Goal: Information Seeking & Learning: Learn about a topic

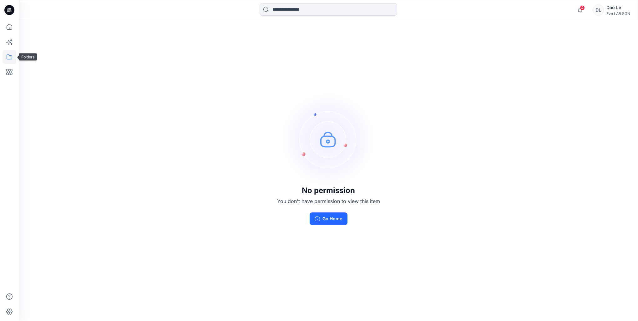
click at [8, 58] on icon at bounding box center [10, 57] width 14 height 14
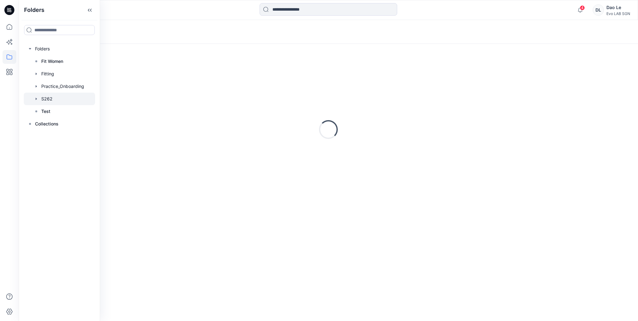
click at [51, 101] on div at bounding box center [59, 99] width 71 height 13
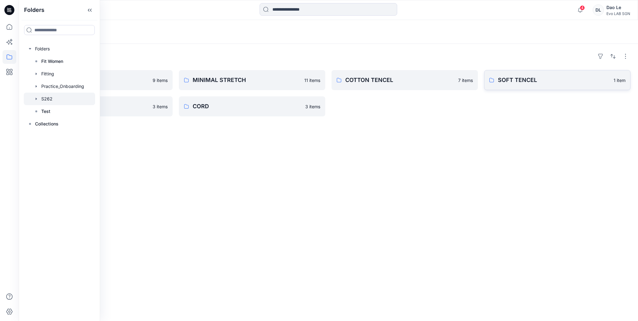
click at [515, 78] on p "SOFT TENCEL" at bounding box center [554, 80] width 112 height 9
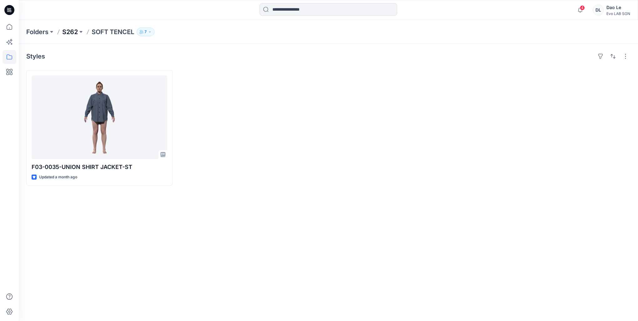
click at [75, 32] on p "S262" at bounding box center [70, 32] width 16 height 9
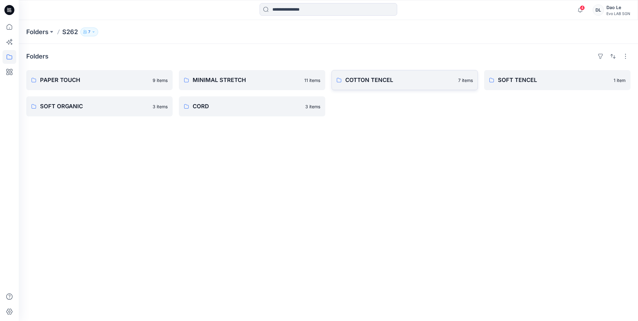
click at [360, 81] on p "COTTON TENCEL" at bounding box center [399, 80] width 109 height 9
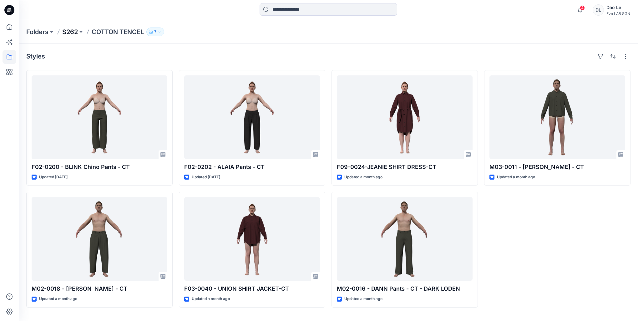
click at [64, 33] on p "S262" at bounding box center [70, 32] width 16 height 9
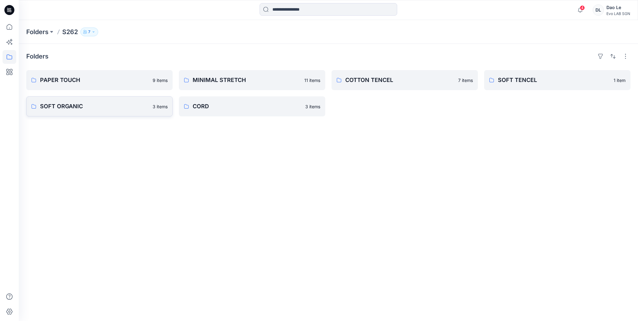
click at [71, 108] on p "SOFT ORGANIC" at bounding box center [94, 106] width 109 height 9
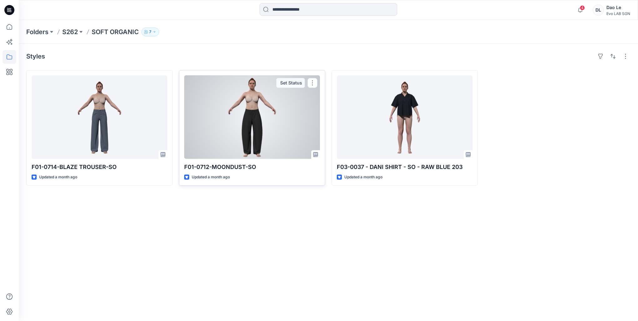
click at [220, 167] on p "F01-0712-MOONDUST-SO" at bounding box center [252, 167] width 136 height 9
click at [252, 144] on div at bounding box center [252, 116] width 136 height 83
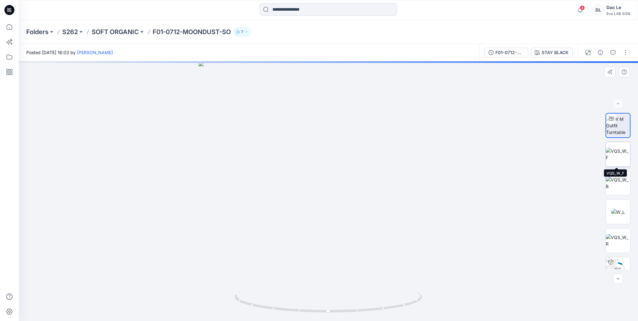
click at [620, 156] on img at bounding box center [618, 154] width 24 height 13
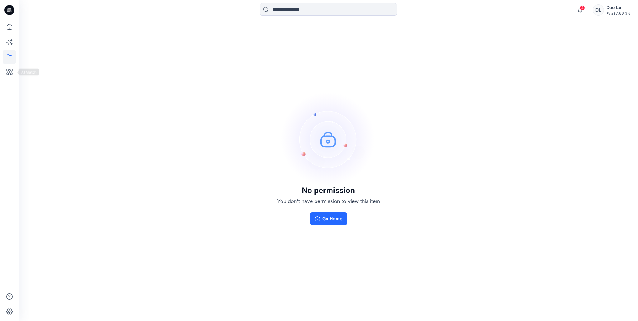
click at [8, 56] on icon at bounding box center [10, 57] width 14 height 14
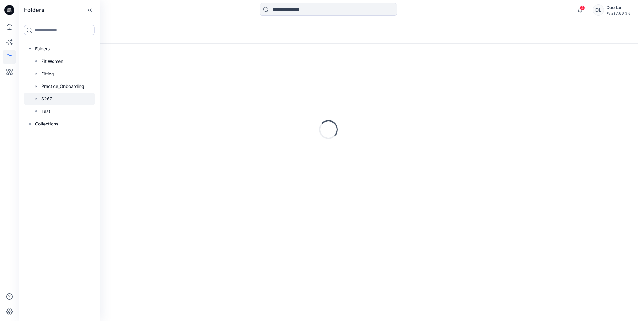
click at [45, 95] on div at bounding box center [59, 99] width 71 height 13
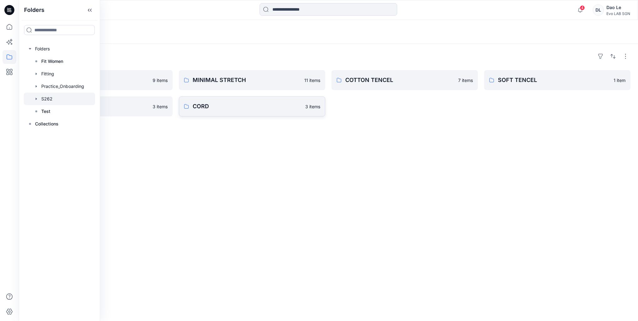
click at [216, 107] on p "CORD" at bounding box center [247, 106] width 109 height 9
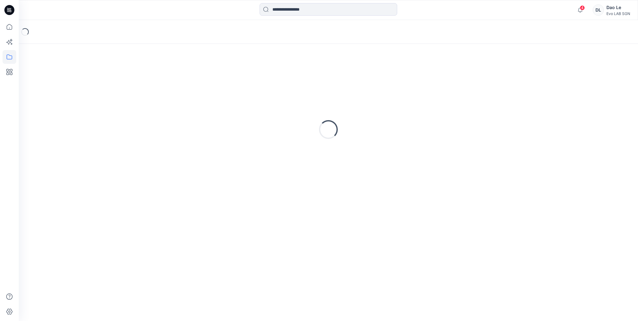
click at [216, 107] on div "Loading..." at bounding box center [328, 129] width 604 height 156
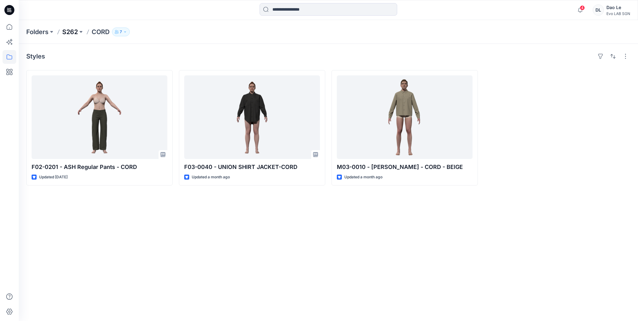
click at [76, 31] on p "S262" at bounding box center [70, 32] width 16 height 9
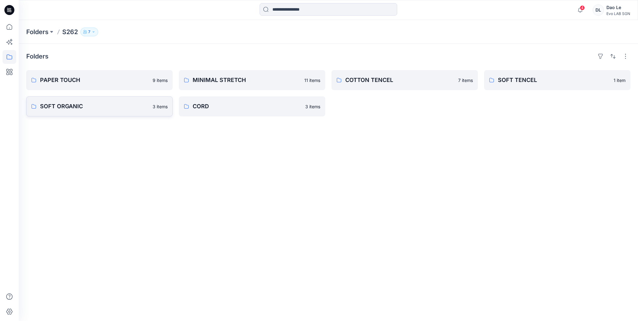
click at [90, 106] on p "SOFT ORGANIC" at bounding box center [94, 106] width 109 height 9
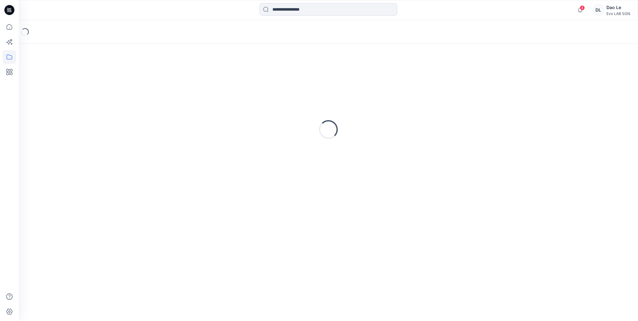
click at [90, 106] on div "Loading..." at bounding box center [328, 129] width 604 height 156
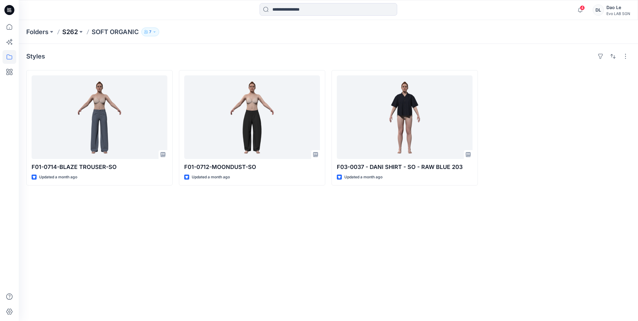
click at [72, 29] on p "S262" at bounding box center [70, 32] width 16 height 9
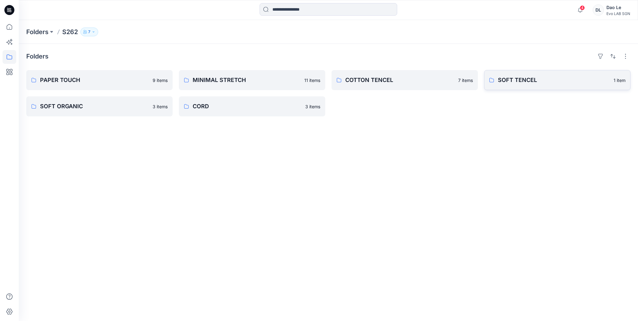
click at [489, 82] on icon at bounding box center [491, 80] width 5 height 5
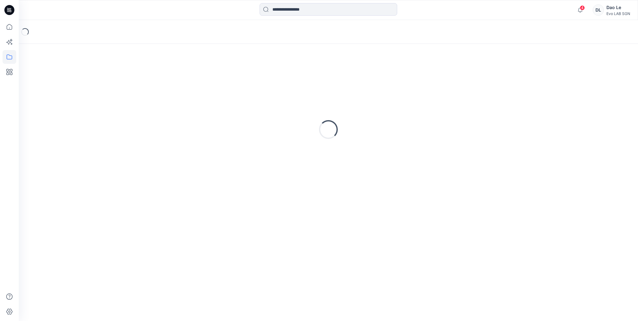
click at [489, 82] on div "Loading..." at bounding box center [328, 129] width 604 height 156
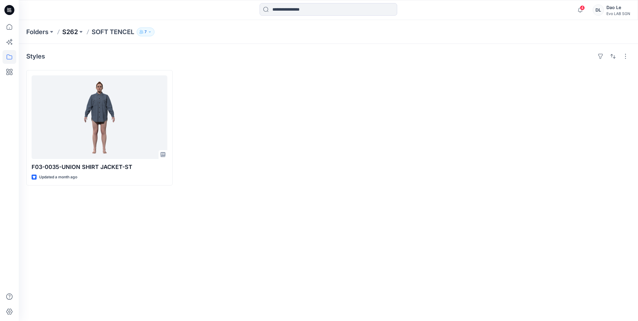
click at [73, 28] on p "S262" at bounding box center [70, 32] width 16 height 9
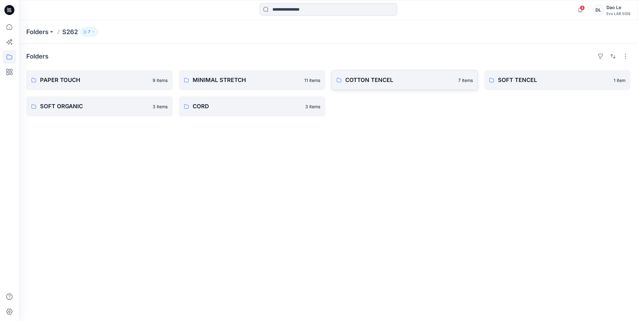
click at [416, 87] on link "COTTON TENCEL 7 items" at bounding box center [404, 80] width 146 height 20
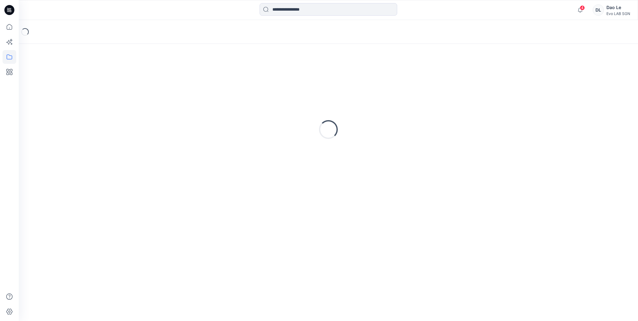
click at [416, 87] on div "Loading..." at bounding box center [328, 129] width 604 height 156
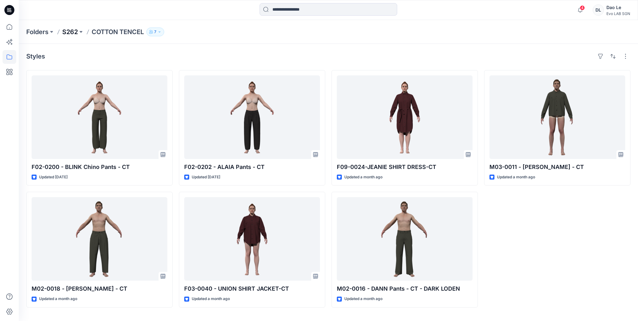
click at [68, 32] on p "S262" at bounding box center [70, 32] width 16 height 9
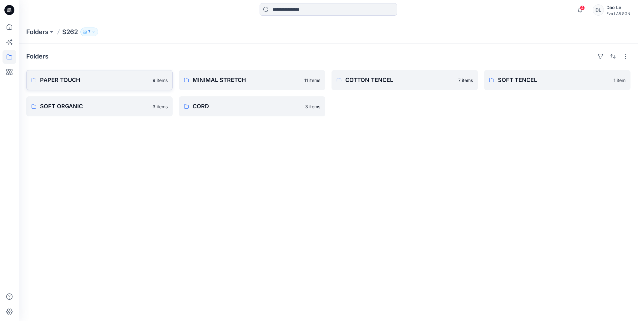
click at [73, 78] on p "PAPER TOUCH" at bounding box center [94, 80] width 109 height 9
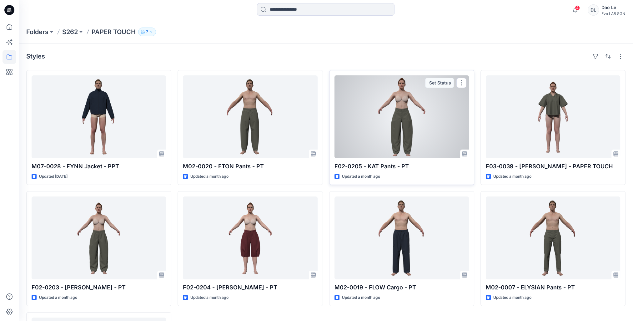
click at [422, 170] on p "F02-0205 - KAT Pants - PT" at bounding box center [402, 166] width 134 height 9
click at [416, 136] on div at bounding box center [402, 116] width 134 height 83
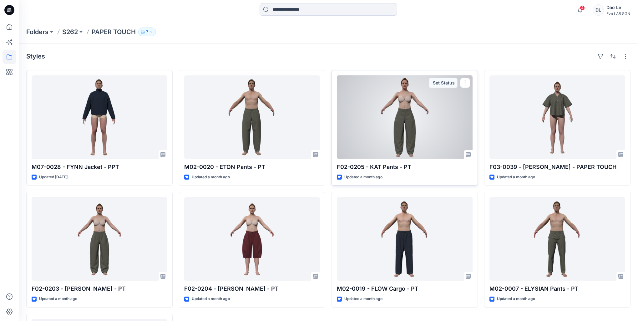
click at [416, 136] on div "Folders S262 PAPER TOUCH 7 Styles M07-0028 - FYNN Jacket - PPT Updated [DATE] F…" at bounding box center [328, 228] width 619 height 416
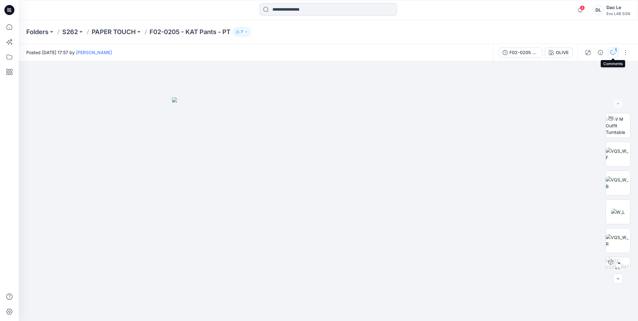
click at [613, 52] on div "1" at bounding box center [615, 50] width 6 height 6
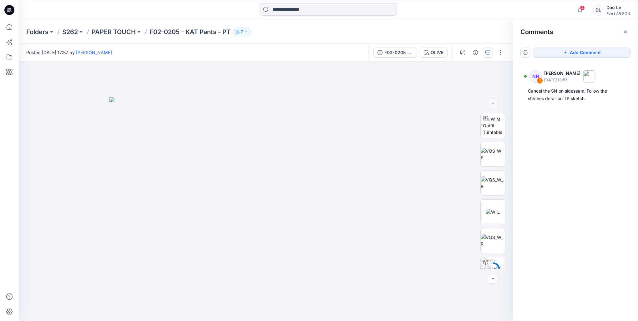
click at [585, 161] on div "NH 1 [PERSON_NAME] [DATE] 13:57 Cancel the SN on sideseam. Follow the stitches …" at bounding box center [575, 179] width 125 height 236
click at [325, 232] on img at bounding box center [265, 209] width 313 height 224
click at [493, 186] on img at bounding box center [493, 182] width 24 height 13
click at [494, 150] on img at bounding box center [493, 154] width 24 height 13
click at [496, 243] on img at bounding box center [493, 240] width 24 height 13
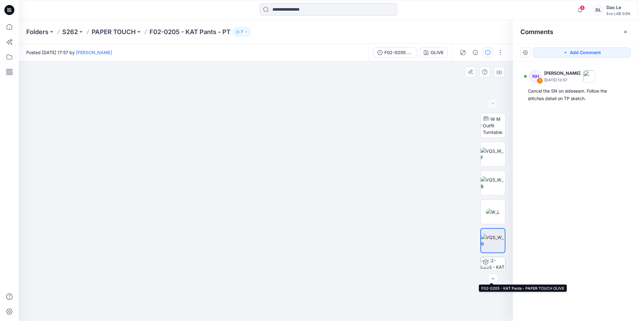
click at [494, 267] on img at bounding box center [493, 269] width 24 height 24
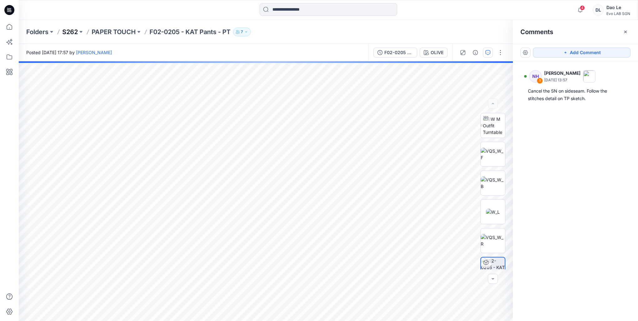
click at [72, 34] on p "S262" at bounding box center [70, 32] width 16 height 9
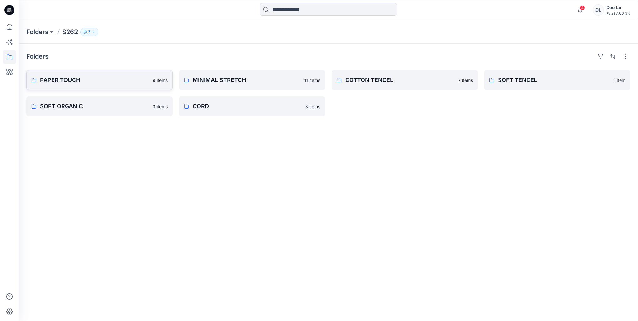
click at [85, 80] on p "PAPER TOUCH" at bounding box center [94, 80] width 109 height 9
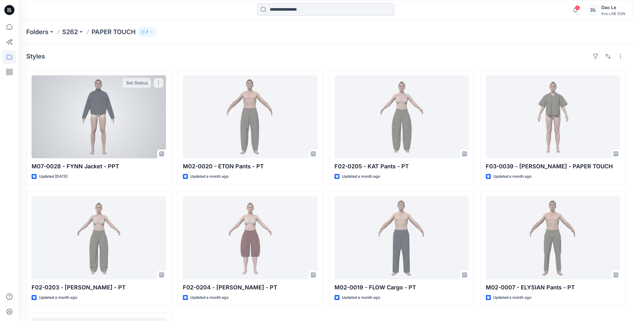
click at [85, 80] on div at bounding box center [99, 116] width 134 height 83
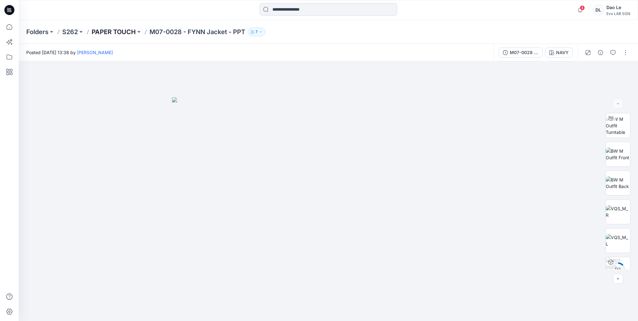
click at [108, 31] on p "PAPER TOUCH" at bounding box center [114, 32] width 44 height 9
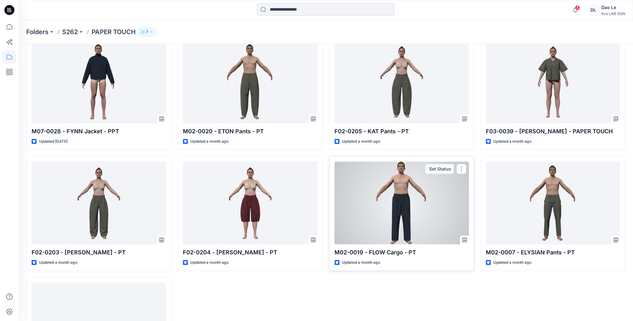
scroll to position [31, 0]
